Goal: Transaction & Acquisition: Purchase product/service

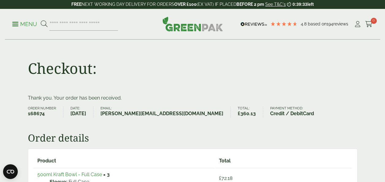
click at [14, 25] on p "Menu" at bounding box center [24, 24] width 25 height 7
click at [14, 23] on p "Menu" at bounding box center [24, 24] width 25 height 7
click at [15, 23] on p "Menu" at bounding box center [24, 24] width 25 height 7
click at [17, 25] on p "Menu" at bounding box center [24, 24] width 25 height 7
drag, startPoint x: 16, startPoint y: 28, endPoint x: 358, endPoint y: 25, distance: 341.8
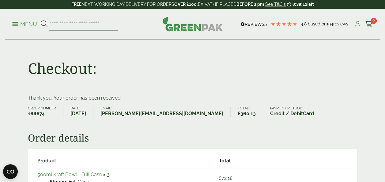
click at [358, 25] on icon at bounding box center [358, 24] width 8 height 6
click at [357, 25] on icon at bounding box center [358, 24] width 8 height 6
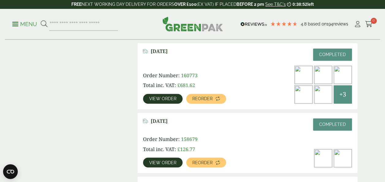
scroll to position [429, 0]
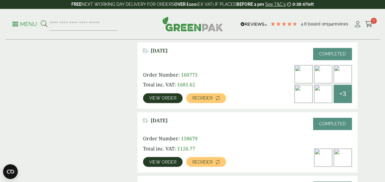
click at [325, 94] on img at bounding box center [323, 94] width 18 height 18
click at [344, 95] on span "+3" at bounding box center [343, 93] width 7 height 9
click at [163, 100] on span "View order" at bounding box center [162, 98] width 27 height 4
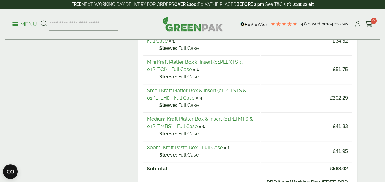
scroll to position [184, 0]
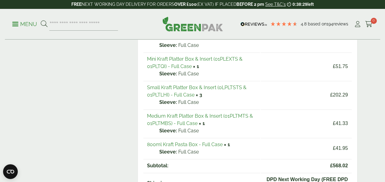
click at [210, 87] on link "Small Kraft Platter Box & Insert (0LPLTSTS & 01PLTLHI) - Full Case" at bounding box center [197, 91] width 100 height 13
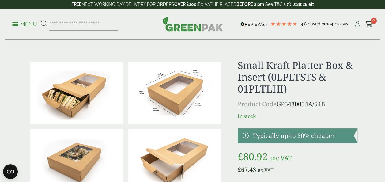
scroll to position [31, 0]
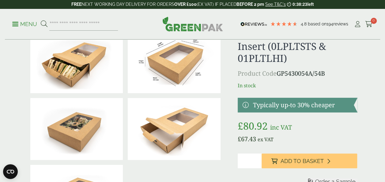
click at [175, 73] on img at bounding box center [174, 62] width 93 height 62
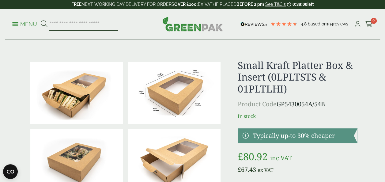
click at [74, 23] on input "search" at bounding box center [83, 24] width 69 height 13
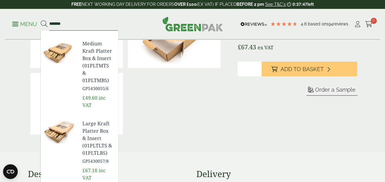
scroll to position [248, 0]
type input "*******"
click at [59, 117] on img at bounding box center [59, 131] width 37 height 29
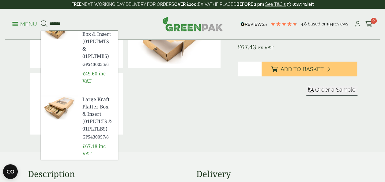
scroll to position [196, 0]
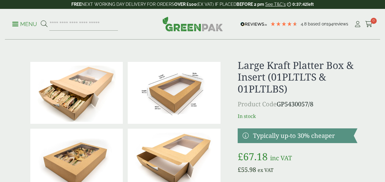
click at [164, 82] on img at bounding box center [174, 93] width 93 height 62
click at [74, 25] on input "search" at bounding box center [83, 24] width 69 height 13
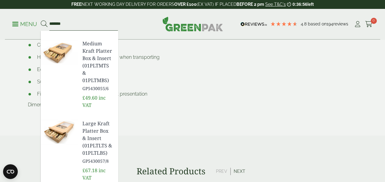
scroll to position [398, 0]
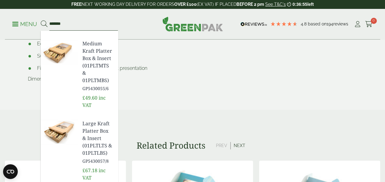
type input "*******"
click at [62, 113] on div "Folding Cake Box 6" X 6" X 3" (C/0041) GP3530057B £35.22 inc VAT GP5430052A/2B …" at bounding box center [79, 9] width 77 height 350
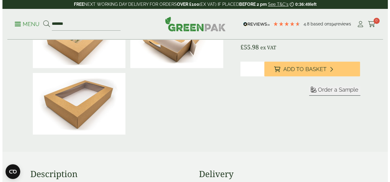
scroll to position [61, 0]
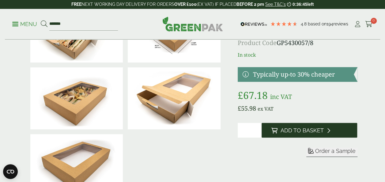
click at [285, 131] on span "Add to Basket" at bounding box center [302, 130] width 43 height 7
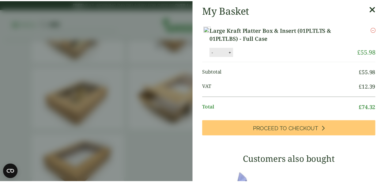
scroll to position [0, 0]
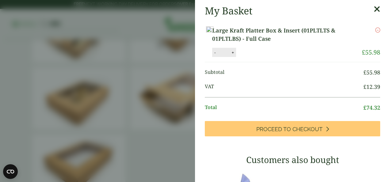
click at [126, 53] on aside "My Basket Large Kraft Platter Box & Insert (01PLTLTS & 01PLTLBS) - Full Case La…" at bounding box center [195, 91] width 390 height 182
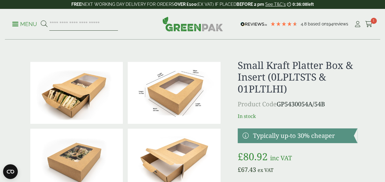
click at [56, 23] on input "search" at bounding box center [83, 24] width 69 height 13
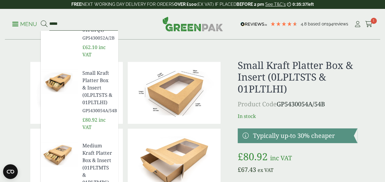
drag, startPoint x: 61, startPoint y: 24, endPoint x: 0, endPoint y: 31, distance: 61.1
click at [0, 27] on div "Menu ***** £35.22" at bounding box center [192, 24] width 385 height 31
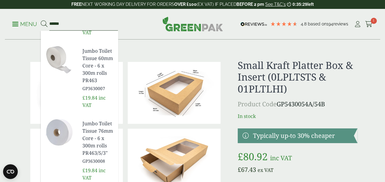
drag, startPoint x: 80, startPoint y: 22, endPoint x: -1, endPoint y: 21, distance: 81.5
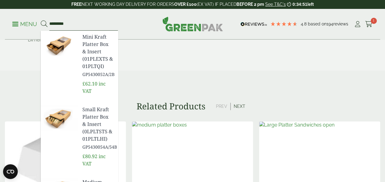
scroll to position [337, 0]
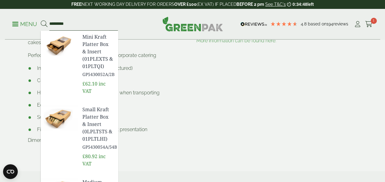
drag, startPoint x: 74, startPoint y: 23, endPoint x: 2, endPoint y: 24, distance: 72.3
click at [0, 25] on div "Menu *********" at bounding box center [192, 24] width 385 height 31
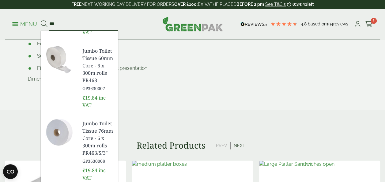
scroll to position [0, 0]
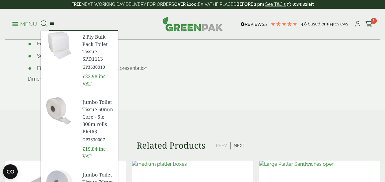
type input "***"
click at [67, 46] on img at bounding box center [59, 45] width 37 height 29
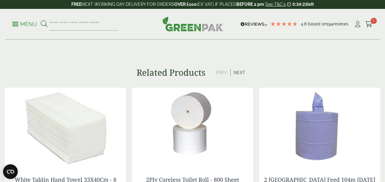
scroll to position [307, 0]
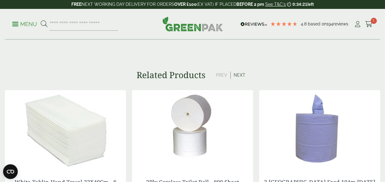
click at [239, 74] on button "Next" at bounding box center [240, 74] width 18 height 7
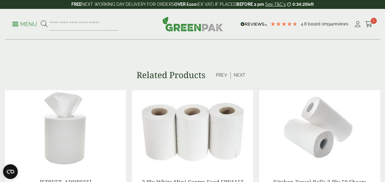
click at [240, 75] on button "Next" at bounding box center [240, 74] width 18 height 7
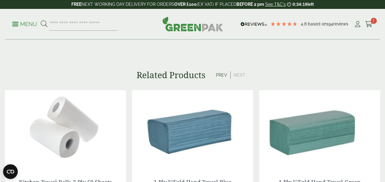
click at [240, 75] on button "Next" at bounding box center [240, 74] width 18 height 7
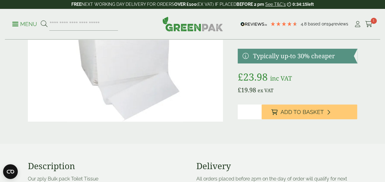
scroll to position [0, 0]
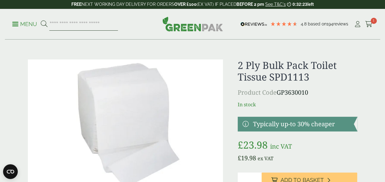
paste input "**********"
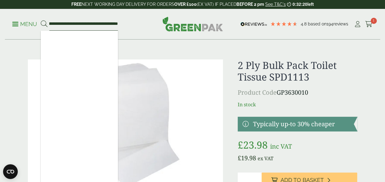
type input "**********"
click at [41, 20] on button at bounding box center [44, 24] width 7 height 8
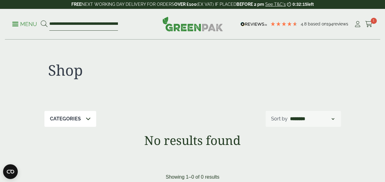
drag, startPoint x: 66, startPoint y: 23, endPoint x: 90, endPoint y: 22, distance: 23.3
click at [66, 23] on input "**********" at bounding box center [83, 24] width 69 height 13
drag, startPoint x: 59, startPoint y: 22, endPoint x: 0, endPoint y: 21, distance: 59.5
click at [14, 21] on ul "**********" at bounding box center [65, 24] width 106 height 13
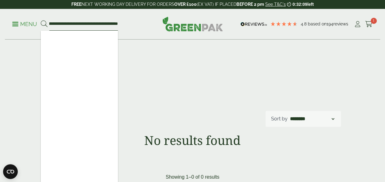
scroll to position [0, 33]
drag, startPoint x: 116, startPoint y: 22, endPoint x: 274, endPoint y: 21, distance: 158.2
click at [274, 21] on div "**********" at bounding box center [192, 24] width 375 height 31
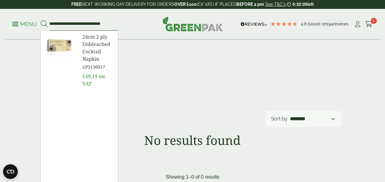
type input "**********"
click at [41, 20] on button at bounding box center [44, 24] width 7 height 8
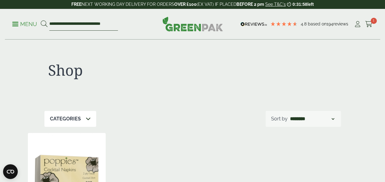
drag, startPoint x: 99, startPoint y: 23, endPoint x: 0, endPoint y: 17, distance: 99.5
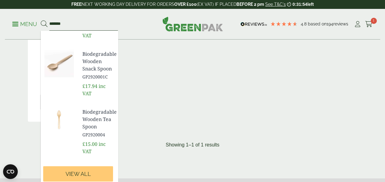
scroll to position [330, 0]
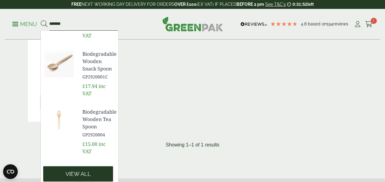
type input "******"
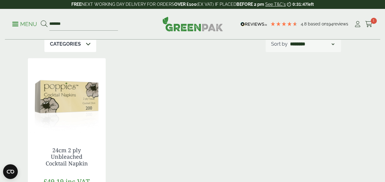
scroll to position [0, 0]
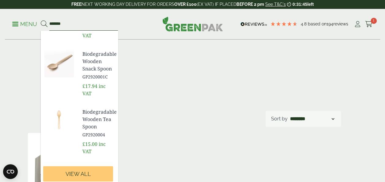
drag, startPoint x: 61, startPoint y: 25, endPoint x: 0, endPoint y: 17, distance: 61.7
click at [0, 17] on div "Menu ****** £17.94" at bounding box center [192, 24] width 385 height 31
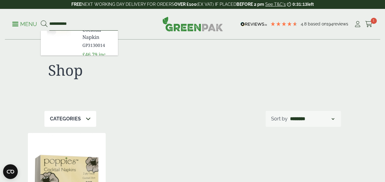
scroll to position [36, 0]
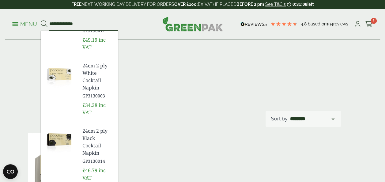
type input "**********"
click at [41, 20] on button at bounding box center [44, 24] width 7 height 8
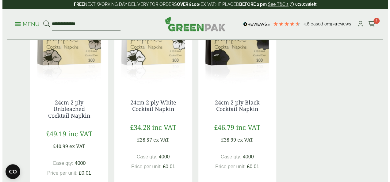
scroll to position [153, 0]
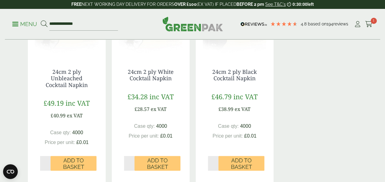
drag, startPoint x: 40, startPoint y: 163, endPoint x: 47, endPoint y: 164, distance: 7.4
click at [47, 164] on input "*" at bounding box center [45, 163] width 11 height 15
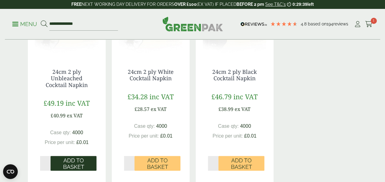
type input "*"
click at [67, 161] on span "Add to Basket" at bounding box center [73, 163] width 37 height 13
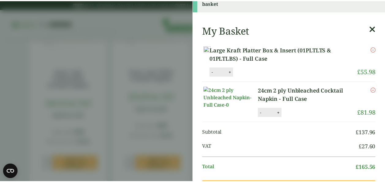
scroll to position [0, 0]
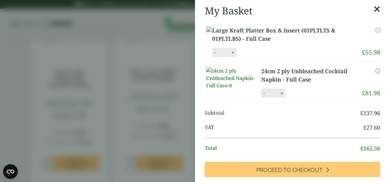
click at [136, 105] on aside "My Basket Large Kraft Platter Box & Insert (01PLTLTS & 01PLTLBS) - Full Case La…" at bounding box center [195, 91] width 390 height 182
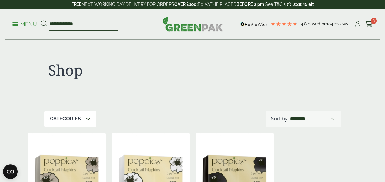
drag, startPoint x: 85, startPoint y: 23, endPoint x: 0, endPoint y: 32, distance: 85.8
paste input "**********"
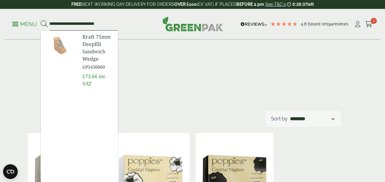
type input "**********"
click at [62, 46] on img at bounding box center [59, 45] width 37 height 29
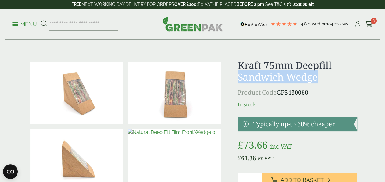
drag, startPoint x: 240, startPoint y: 78, endPoint x: 319, endPoint y: 79, distance: 78.8
click at [319, 79] on h1 "Kraft 75mm Deepfill Sandwich Wedge" at bounding box center [298, 71] width 120 height 24
drag, startPoint x: 319, startPoint y: 79, endPoint x: 286, endPoint y: 83, distance: 33.6
copy h1 "Sandwich Wedge"
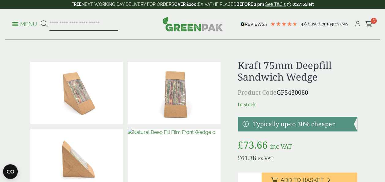
paste input "**********"
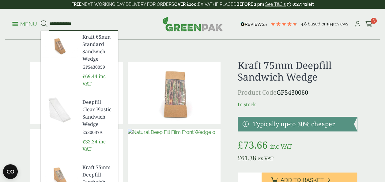
type input "**********"
click at [91, 52] on span "Kraft 65mm Standard Sandwich Wedge" at bounding box center [97, 47] width 31 height 29
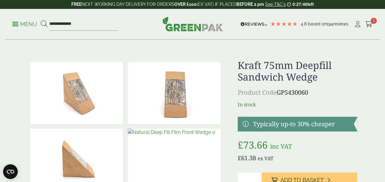
scroll to position [33, 0]
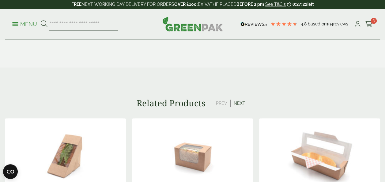
scroll to position [398, 0]
click at [240, 103] on button "Next" at bounding box center [240, 103] width 18 height 7
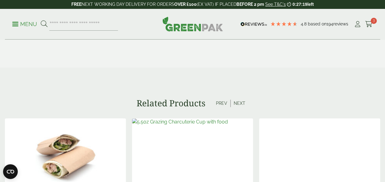
click at [238, 102] on button "Next" at bounding box center [240, 103] width 18 height 7
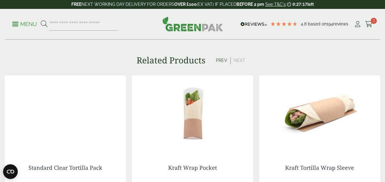
scroll to position [429, 0]
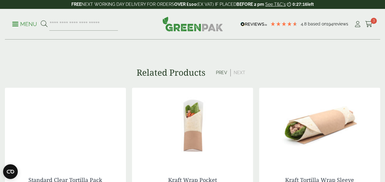
click at [220, 73] on button "Prev" at bounding box center [222, 72] width 18 height 7
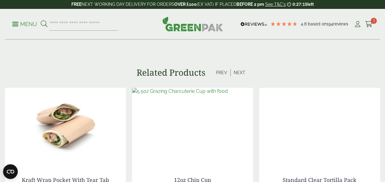
click at [222, 71] on button "Prev" at bounding box center [222, 72] width 18 height 7
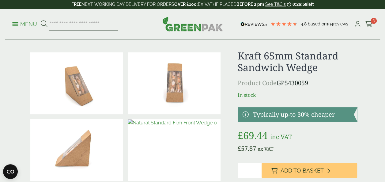
scroll to position [0, 0]
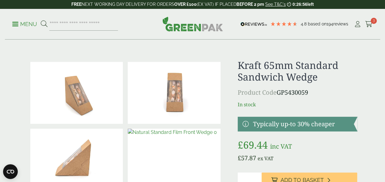
click at [188, 89] on img at bounding box center [174, 93] width 93 height 62
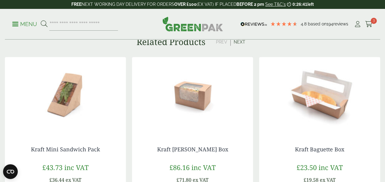
scroll to position [490, 0]
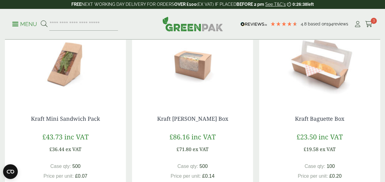
click at [39, 66] on img at bounding box center [65, 64] width 121 height 77
click at [38, 66] on img at bounding box center [65, 64] width 121 height 77
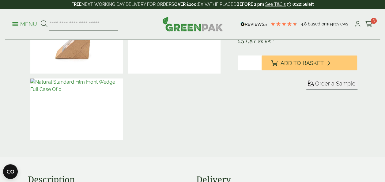
scroll to position [123, 0]
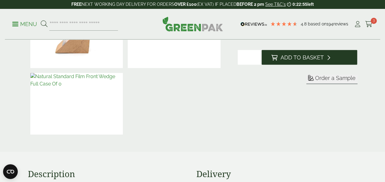
click at [291, 55] on span "Add to Basket" at bounding box center [302, 57] width 43 height 7
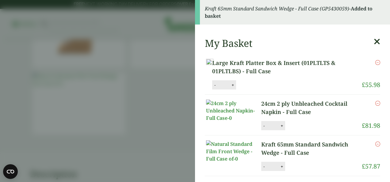
click at [130, 142] on aside "Kraft 65mm Standard Sandwich Wedge - Full Case (GP5430059) - Added to basket My…" at bounding box center [195, 91] width 390 height 182
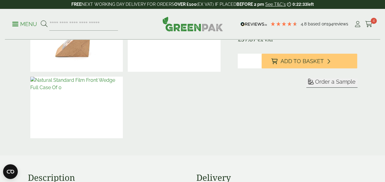
scroll to position [153, 0]
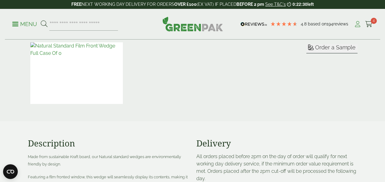
click at [357, 26] on icon at bounding box center [358, 24] width 8 height 6
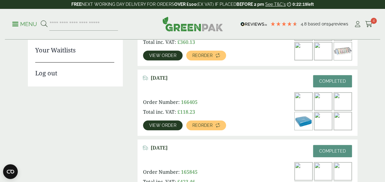
scroll to position [153, 0]
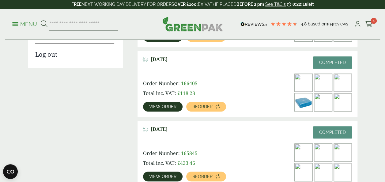
click at [344, 101] on img at bounding box center [343, 102] width 18 height 18
click at [160, 105] on span "View order" at bounding box center [162, 107] width 27 height 4
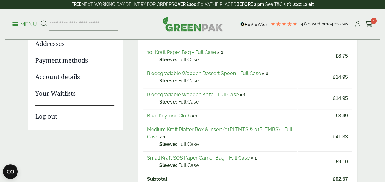
scroll to position [61, 0]
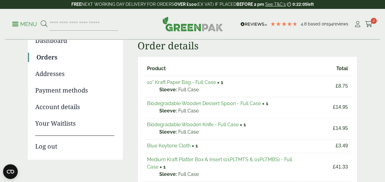
click at [177, 83] on link "10" Kraft Paper Bag - Full Case" at bounding box center [181, 82] width 69 height 6
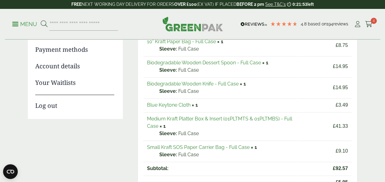
scroll to position [133, 0]
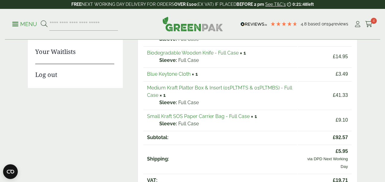
click at [209, 116] on link "Small Kraft SOS Paper Carrier Bag - Full Case" at bounding box center [198, 116] width 103 height 6
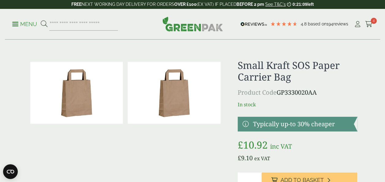
click at [13, 23] on p "Menu" at bounding box center [24, 24] width 25 height 7
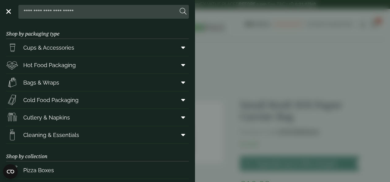
click at [305, 39] on aside "Close Shop by packaging type Cups & Accessories Hot Drink Paper Cups Smoothie C…" at bounding box center [195, 91] width 390 height 182
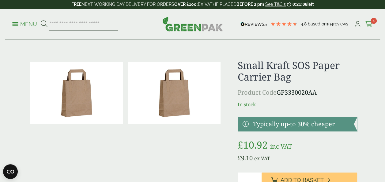
click at [370, 21] on icon at bounding box center [369, 24] width 8 height 6
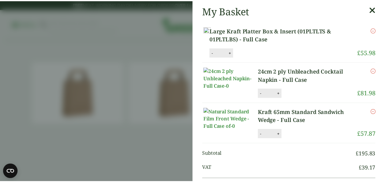
scroll to position [31, 0]
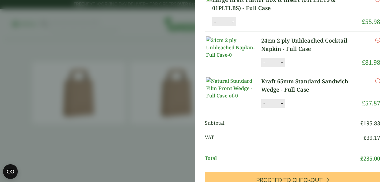
click at [97, 51] on aside "My Basket Large Kraft Platter Box & Insert (01PLTLTS & 01PLTLBS) - Full Case La…" at bounding box center [195, 91] width 390 height 182
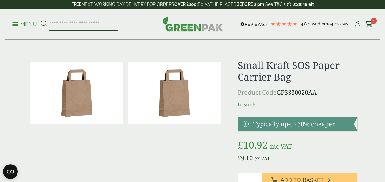
click at [69, 23] on input "search" at bounding box center [83, 24] width 69 height 13
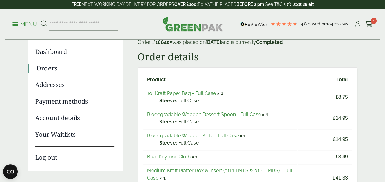
scroll to position [40, 0]
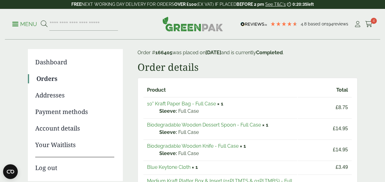
click at [185, 103] on link "10" Kraft Paper Bag - Full Case" at bounding box center [181, 104] width 69 height 6
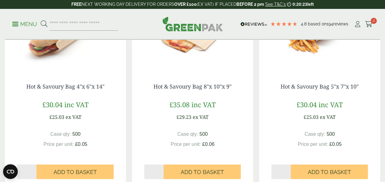
scroll to position [368, 0]
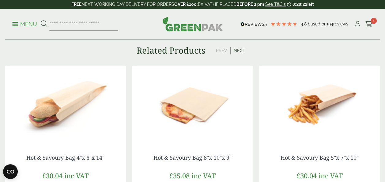
click at [240, 49] on button "Next" at bounding box center [240, 50] width 18 height 7
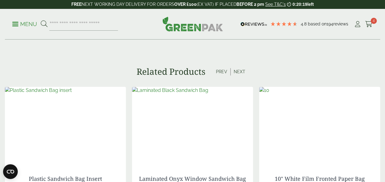
scroll to position [337, 0]
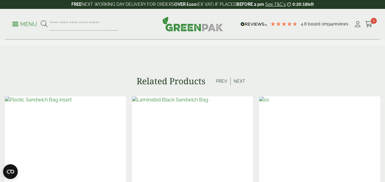
click at [242, 79] on button "Next" at bounding box center [240, 81] width 18 height 7
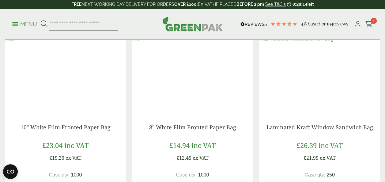
scroll to position [307, 0]
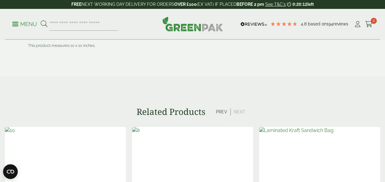
click at [221, 109] on button "Prev" at bounding box center [222, 111] width 18 height 7
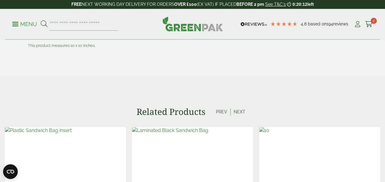
click at [222, 109] on button "Prev" at bounding box center [222, 111] width 18 height 7
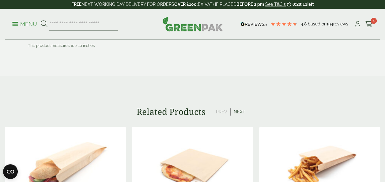
click at [222, 108] on button "Prev" at bounding box center [222, 111] width 18 height 7
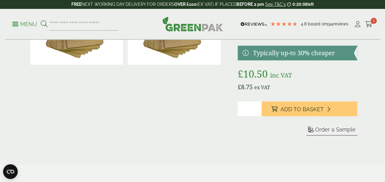
scroll to position [0, 0]
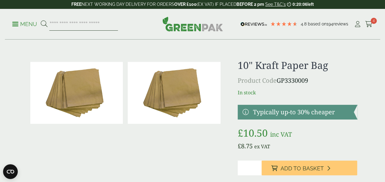
click at [88, 24] on input "search" at bounding box center [83, 24] width 69 height 13
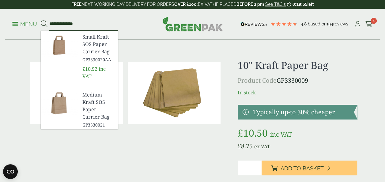
type input "**********"
click at [41, 20] on button at bounding box center [44, 24] width 7 height 8
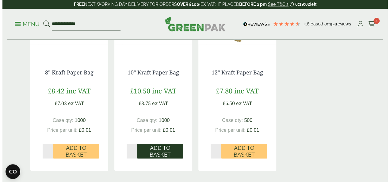
scroll to position [368, 0]
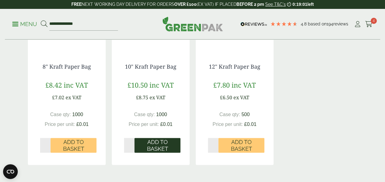
click at [153, 147] on span "Add to Basket" at bounding box center [157, 145] width 37 height 13
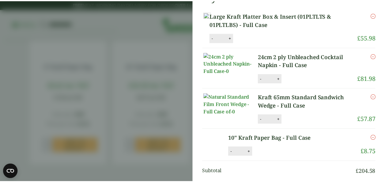
scroll to position [0, 0]
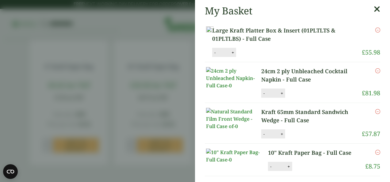
click at [139, 85] on aside "My Basket Large Kraft Platter Box & Insert (01PLTLTS & 01PLTLBS) - Full Case La…" at bounding box center [195, 91] width 390 height 182
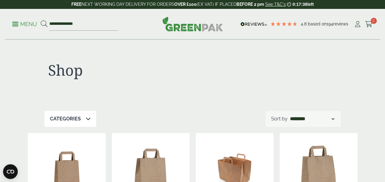
drag, startPoint x: 323, startPoint y: 92, endPoint x: 134, endPoint y: 84, distance: 189.3
click at [134, 84] on div "Shop" at bounding box center [118, 73] width 148 height 25
drag, startPoint x: 83, startPoint y: 25, endPoint x: -1, endPoint y: 34, distance: 84.8
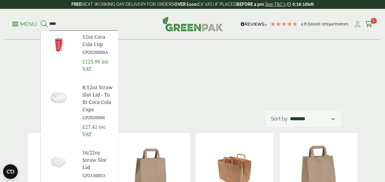
type input "****"
click at [359, 24] on icon at bounding box center [358, 24] width 8 height 6
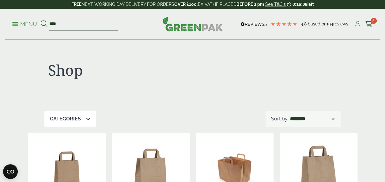
click at [359, 24] on icon at bounding box center [358, 24] width 8 height 6
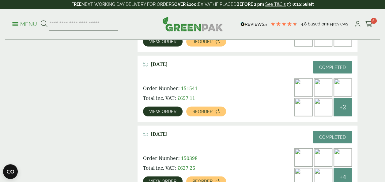
scroll to position [858, 0]
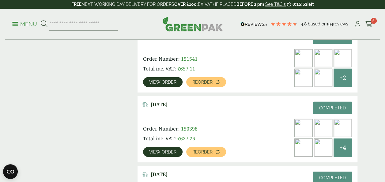
click at [325, 77] on img at bounding box center [323, 78] width 18 height 18
click at [151, 79] on link "View order" at bounding box center [163, 82] width 40 height 10
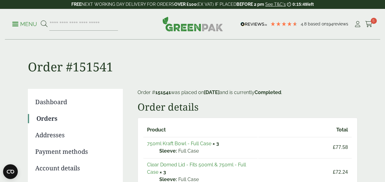
scroll to position [92, 0]
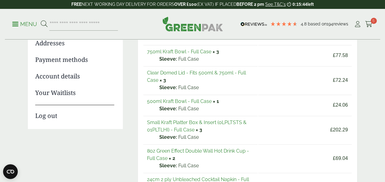
click at [206, 151] on link "8oz Green Effect Double Wall Hot Drink Cup - Full Case" at bounding box center [198, 154] width 102 height 13
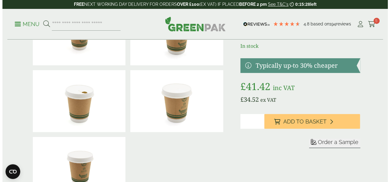
scroll to position [61, 0]
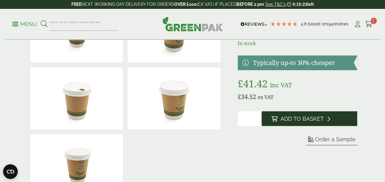
click at [305, 119] on span "Add to Basket" at bounding box center [302, 119] width 43 height 7
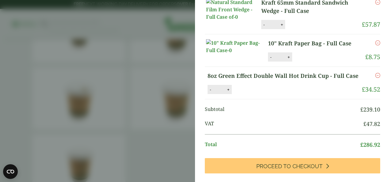
scroll to position [92, 0]
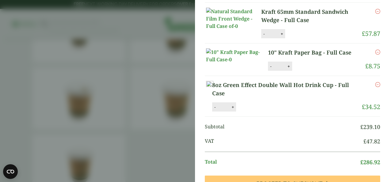
click at [132, 104] on aside "My Basket Large Kraft Platter Box & Insert (01PLTLTS & 01PLTLBS) - Full Case La…" at bounding box center [195, 91] width 390 height 182
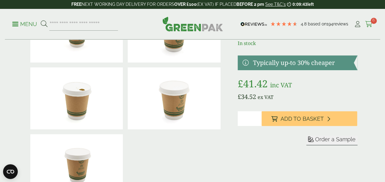
click at [368, 23] on icon at bounding box center [369, 24] width 8 height 6
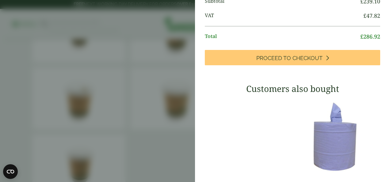
scroll to position [187, 0]
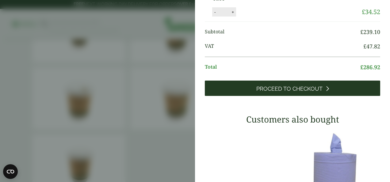
click at [304, 92] on span "Proceed to Checkout" at bounding box center [289, 89] width 66 height 7
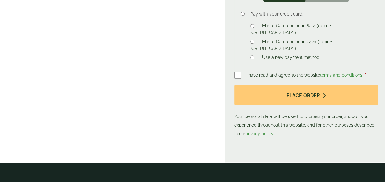
scroll to position [337, 0]
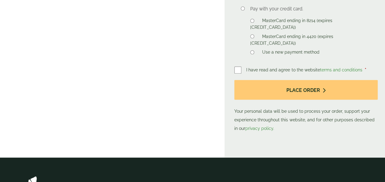
click at [242, 68] on label at bounding box center [240, 70] width 12 height 9
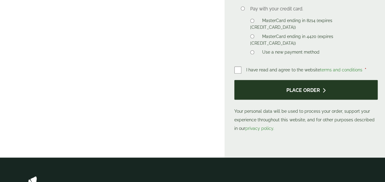
click at [291, 86] on button "Place order" at bounding box center [305, 90] width 143 height 20
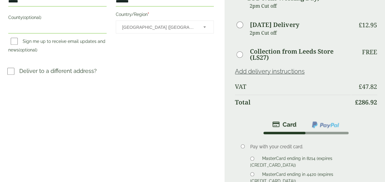
scroll to position [307, 0]
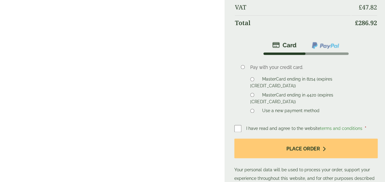
click at [322, 93] on label "MasterCard ending in 4420 (expires [CREDIT_CARD_DATA])" at bounding box center [291, 99] width 83 height 13
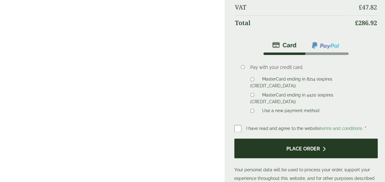
click at [320, 149] on button "Place order" at bounding box center [305, 149] width 143 height 20
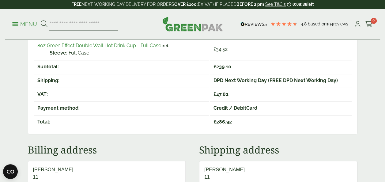
scroll to position [215, 0]
